Goal: Transaction & Acquisition: Subscribe to service/newsletter

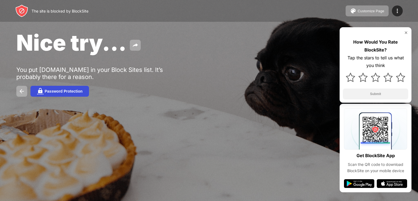
click at [85, 91] on button "Password Protection" at bounding box center [59, 91] width 58 height 11
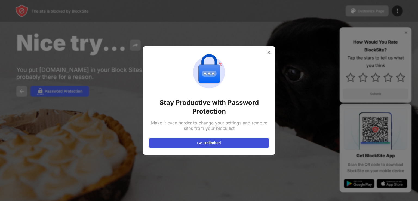
click at [207, 141] on button "Go Unlimited" at bounding box center [209, 142] width 120 height 11
